Goal: Find specific page/section: Find specific page/section

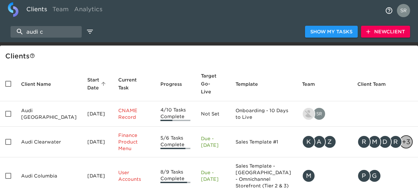
select select "10"
click at [148, 48] on div "Client s" at bounding box center [209, 55] width 418 height 21
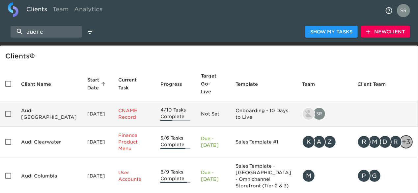
click at [41, 113] on td "Audi [GEOGRAPHIC_DATA]" at bounding box center [49, 113] width 66 height 25
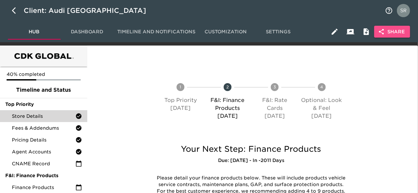
click at [388, 36] on button "Share" at bounding box center [392, 32] width 36 height 12
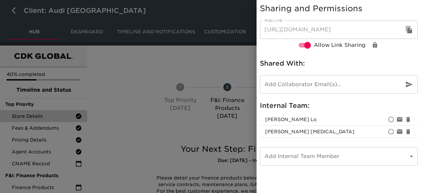
click at [170, 63] on div at bounding box center [210, 96] width 421 height 193
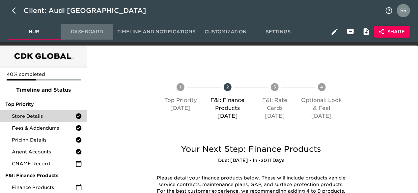
click at [92, 30] on span "Dashboard" at bounding box center [87, 32] width 45 height 8
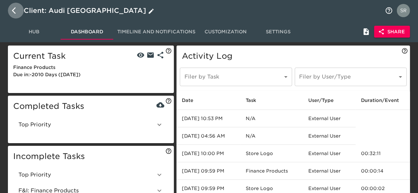
click at [13, 11] on icon "button" at bounding box center [16, 11] width 8 height 8
select select "10"
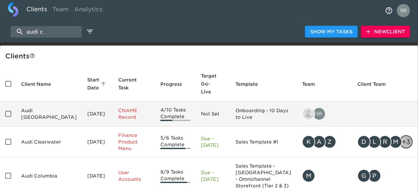
click at [40, 103] on td "Audi [GEOGRAPHIC_DATA]" at bounding box center [49, 113] width 66 height 25
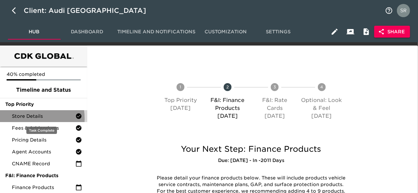
click at [28, 118] on span "Store Details" at bounding box center [44, 116] width 64 height 7
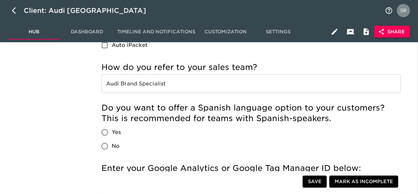
scroll to position [818, 0]
